Goal: Task Accomplishment & Management: Complete application form

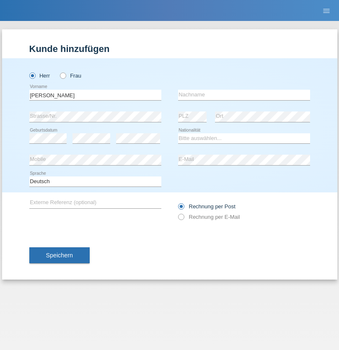
type input "[PERSON_NAME]"
click at [244, 95] on input "text" at bounding box center [244, 95] width 132 height 10
type input "Bauer"
select select "DE"
select select "C"
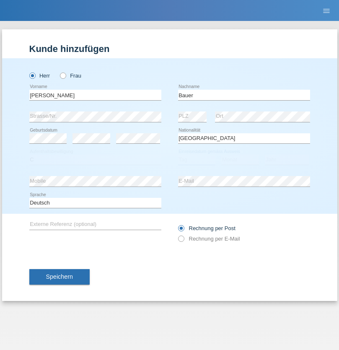
select select "01"
select select "12"
select select "2021"
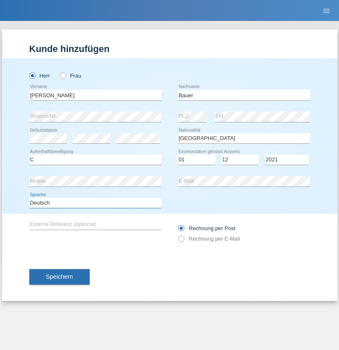
select select "en"
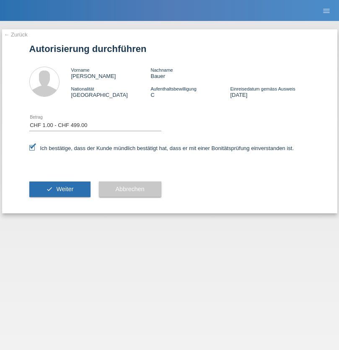
select select "1"
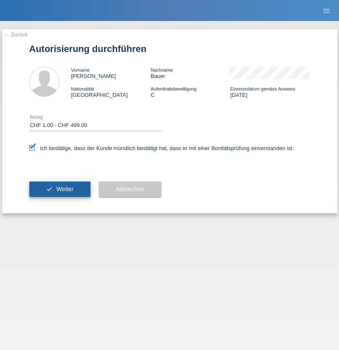
click at [60, 189] on span "Weiter" at bounding box center [64, 189] width 17 height 7
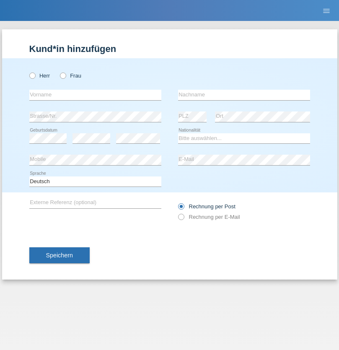
radio input "true"
click at [95, 95] on input "text" at bounding box center [95, 95] width 132 height 10
type input "Gjyla"
click at [244, 95] on input "text" at bounding box center [244, 95] width 132 height 10
type input "Zidi"
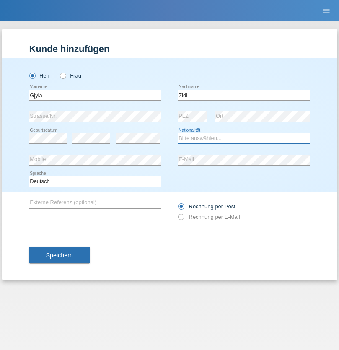
select select "CH"
radio input "true"
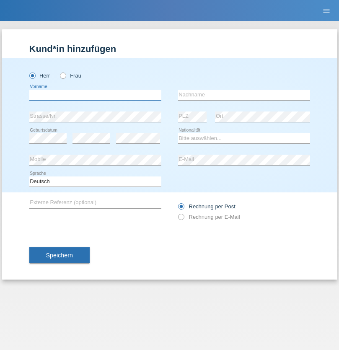
click at [95, 95] on input "text" at bounding box center [95, 95] width 132 height 10
type input "Kevin"
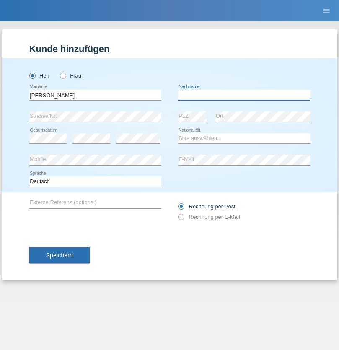
click at [244, 95] on input "text" at bounding box center [244, 95] width 132 height 10
type input "Ferhati"
select select "DE"
select select "C"
select select "14"
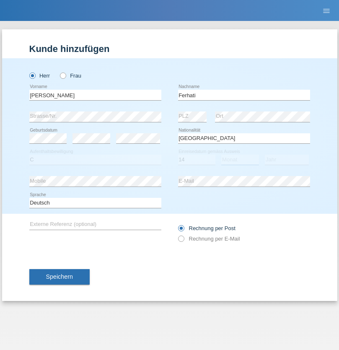
select select "02"
select select "2021"
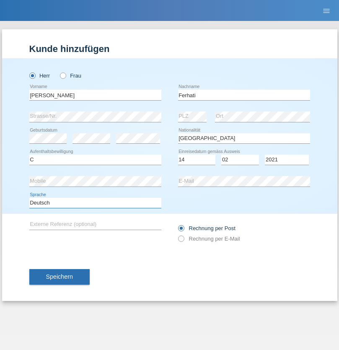
select select "en"
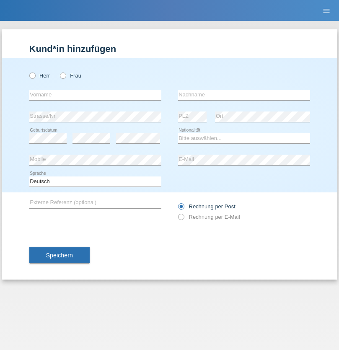
radio input "true"
click at [95, 95] on input "text" at bounding box center [95, 95] width 132 height 10
type input "firat"
click at [244, 95] on input "text" at bounding box center [244, 95] width 132 height 10
type input "kara"
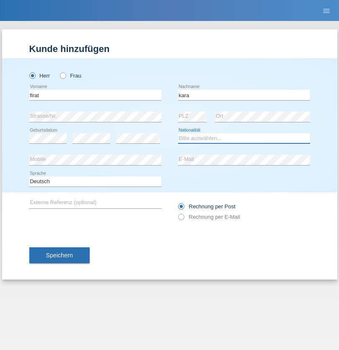
select select "CH"
radio input "true"
click at [95, 95] on input "text" at bounding box center [95, 95] width 132 height 10
type input "[PERSON_NAME]"
click at [244, 95] on input "text" at bounding box center [244, 95] width 132 height 10
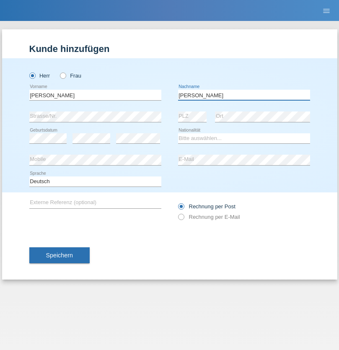
type input "[PERSON_NAME]"
select select "RO"
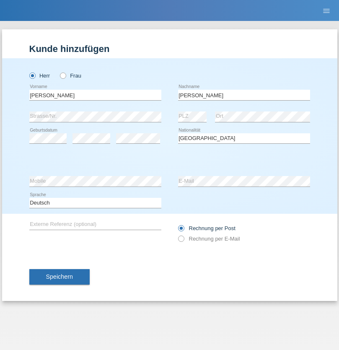
select select "C"
select select "11"
select select "02"
select select "2011"
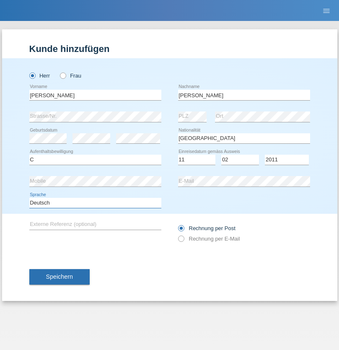
select select "en"
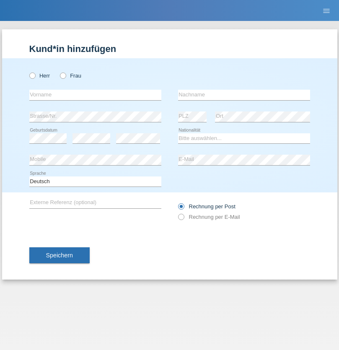
radio input "true"
click at [95, 95] on input "text" at bounding box center [95, 95] width 132 height 10
type input "[PERSON_NAME]"
click at [244, 95] on input "text" at bounding box center [244, 95] width 132 height 10
type input "Ymeri"
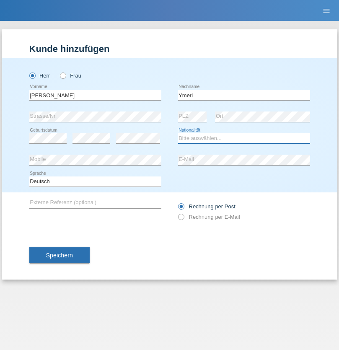
select select "XK"
select select "C"
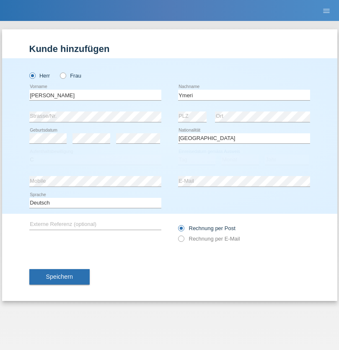
select select "21"
select select "03"
select select "1991"
